Goal: Check status: Check status

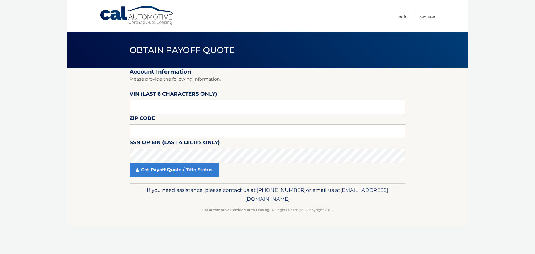
click at [148, 107] on input "text" at bounding box center [268, 107] width 276 height 14
click at [150, 133] on input "text" at bounding box center [268, 131] width 276 height 14
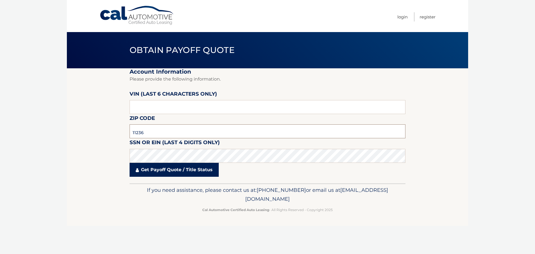
type input "11236"
click at [155, 168] on link "Get Payoff Quote / Title Status" at bounding box center [174, 170] width 89 height 14
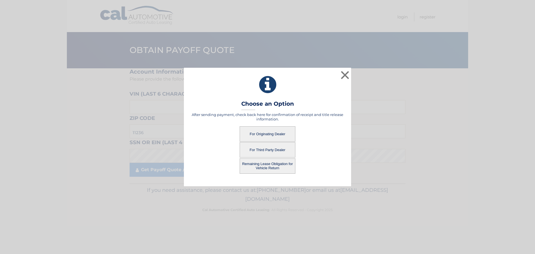
click at [273, 133] on button "For Originating Dealer" at bounding box center [268, 133] width 56 height 15
click at [260, 132] on button "For Originating Dealer" at bounding box center [268, 133] width 56 height 15
